Goal: Information Seeking & Learning: Learn about a topic

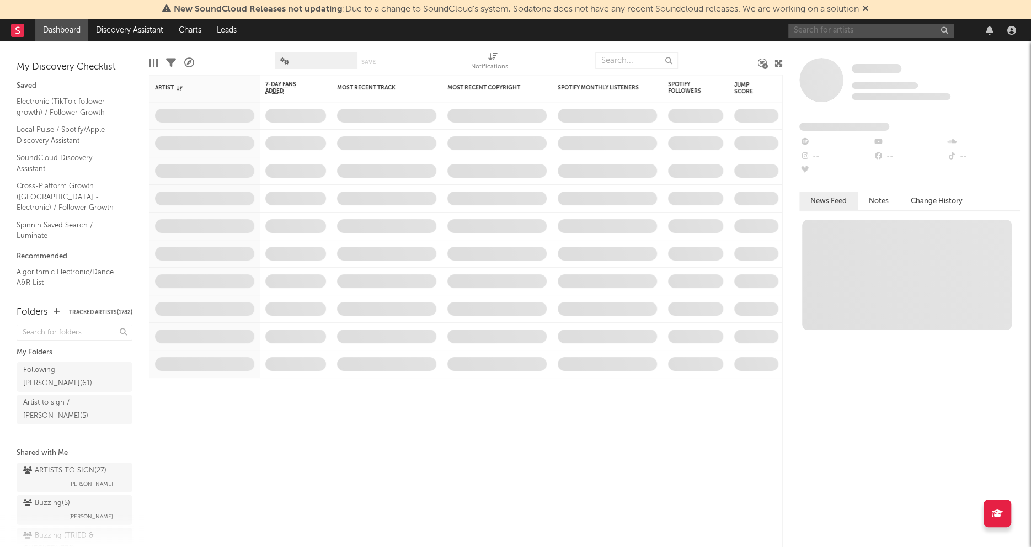
click at [820, 35] on input "text" at bounding box center [870, 31] width 165 height 14
type input "d"
click at [61, 496] on div "Buzzing ( 5 )" at bounding box center [46, 502] width 47 height 13
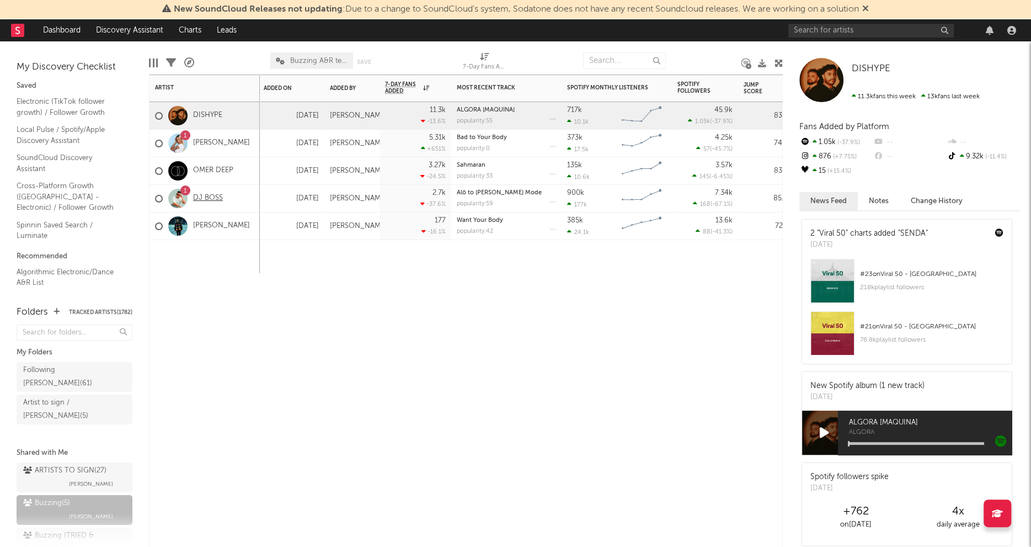
click at [221, 198] on link "DJ BOSS" at bounding box center [208, 198] width 30 height 9
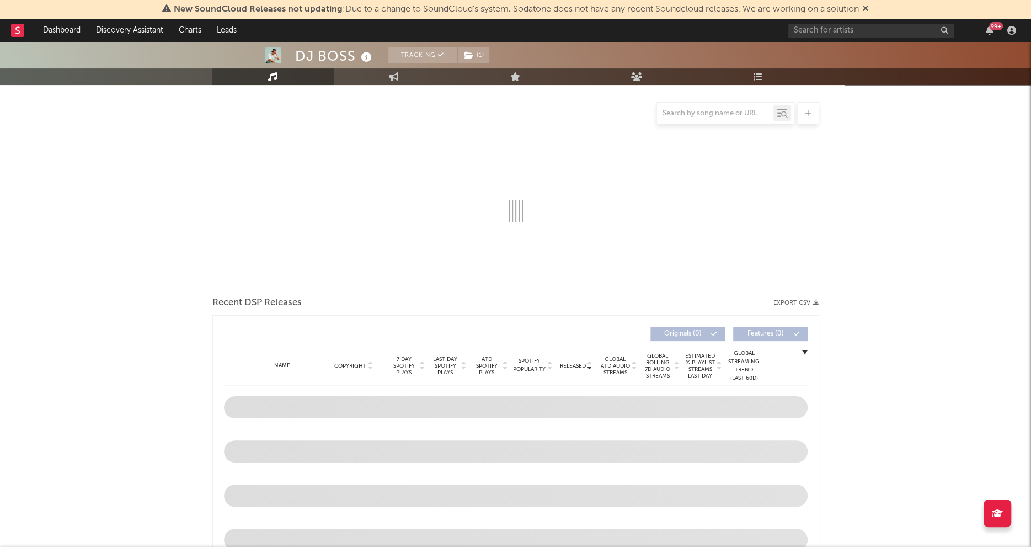
scroll to position [310, 0]
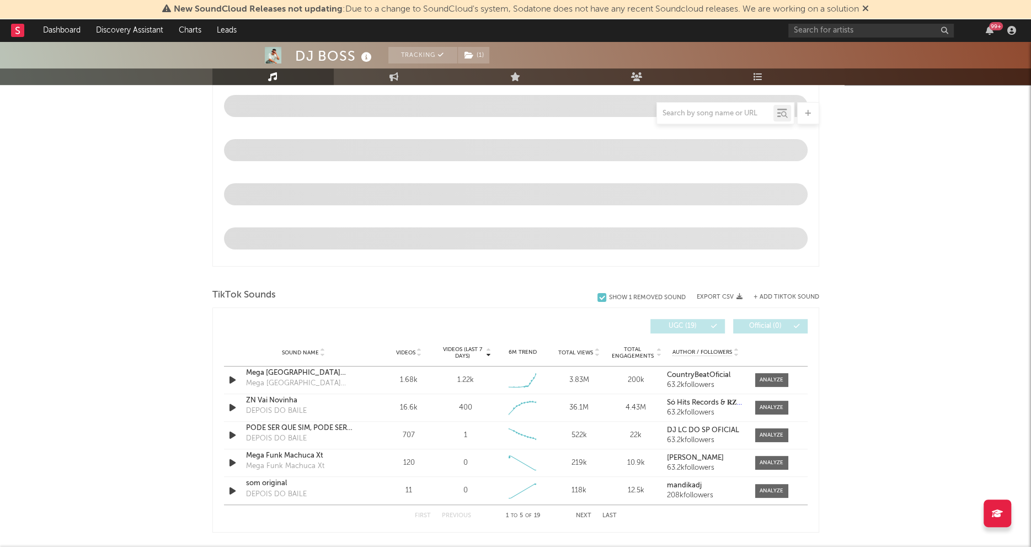
select select "6m"
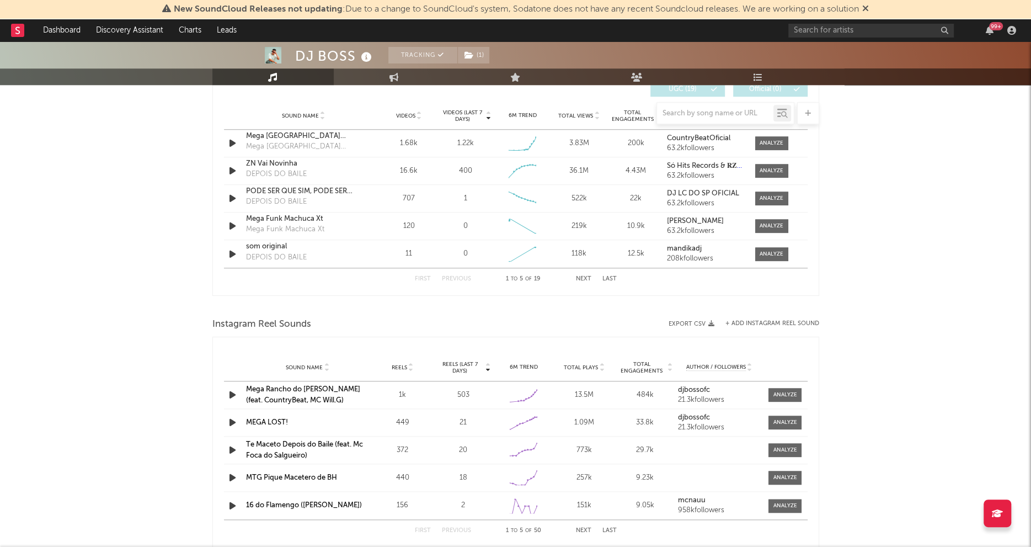
scroll to position [790, 0]
